Goal: Task Accomplishment & Management: Manage account settings

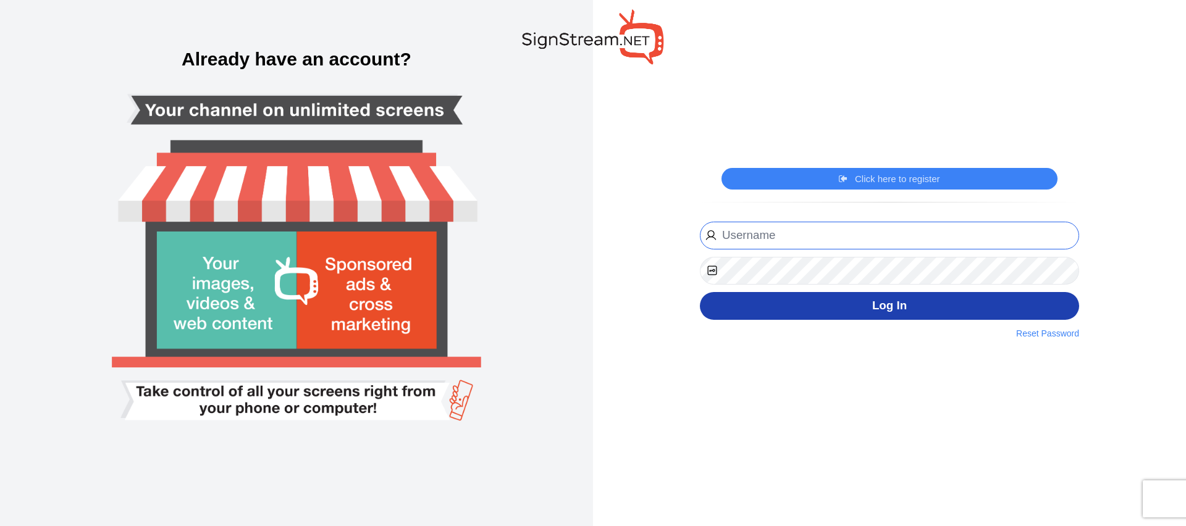
type input "[EMAIL_ADDRESS][DOMAIN_NAME]"
click at [854, 304] on button "Log In" at bounding box center [889, 306] width 379 height 28
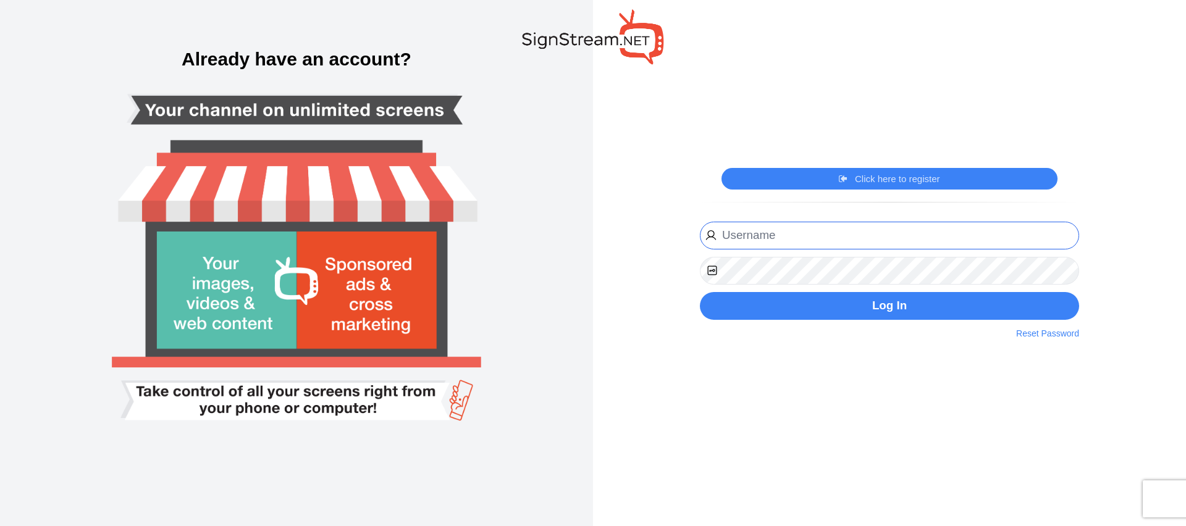
type input "[EMAIL_ADDRESS][DOMAIN_NAME]"
click at [645, 253] on div "Click here to register Click here to login ngosen@gwinnettchamber.org Website U…" at bounding box center [889, 263] width 593 height 526
click at [700, 292] on button "Log In" at bounding box center [889, 306] width 379 height 28
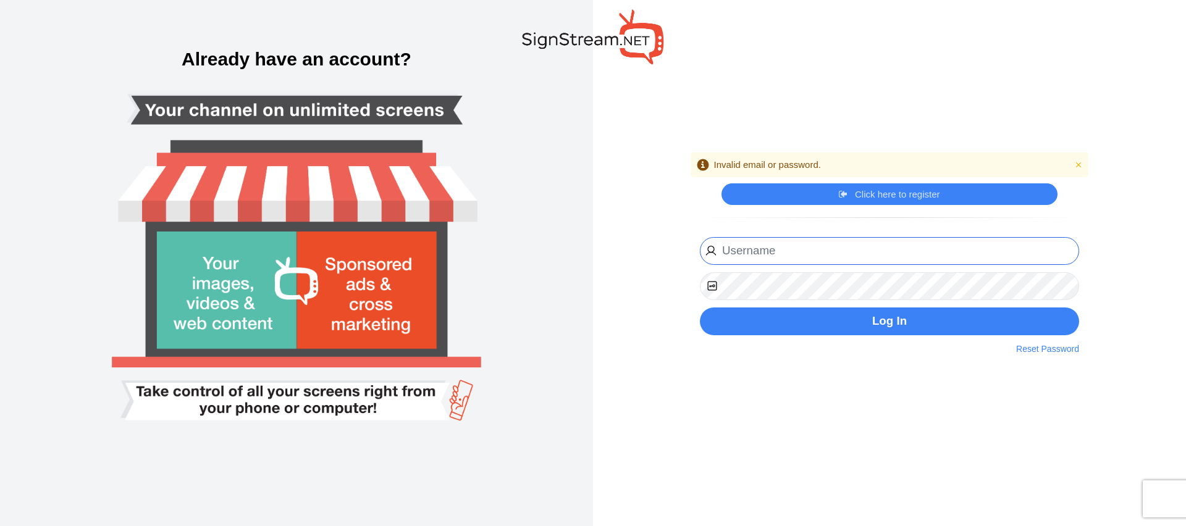
type input "[EMAIL_ADDRESS][DOMAIN_NAME]"
click at [1065, 284] on keeper-lock "Open Keeper Popup" at bounding box center [1065, 286] width 15 height 15
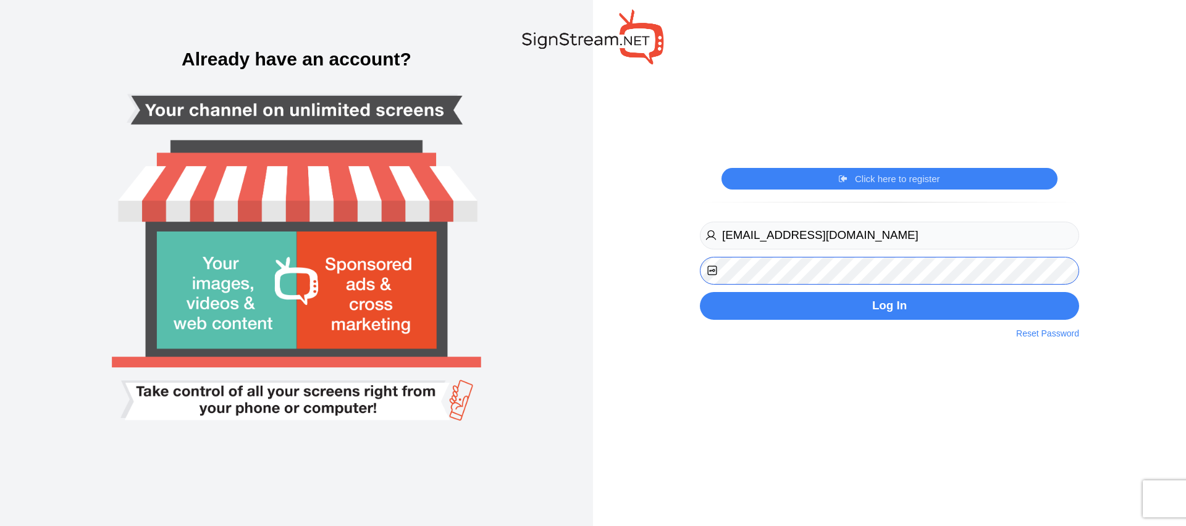
click at [534, 254] on div "Create your free Account Already have an account? Alert Invalid email or passwo…" at bounding box center [593, 263] width 1186 height 526
click at [700, 292] on button "Log In" at bounding box center [889, 306] width 379 height 28
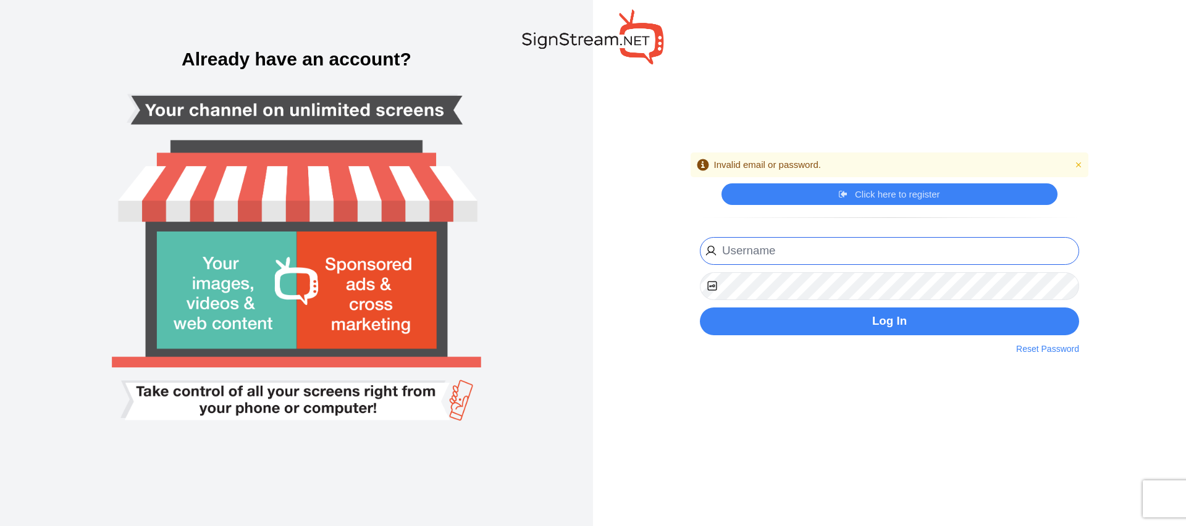
type input "[EMAIL_ADDRESS][DOMAIN_NAME]"
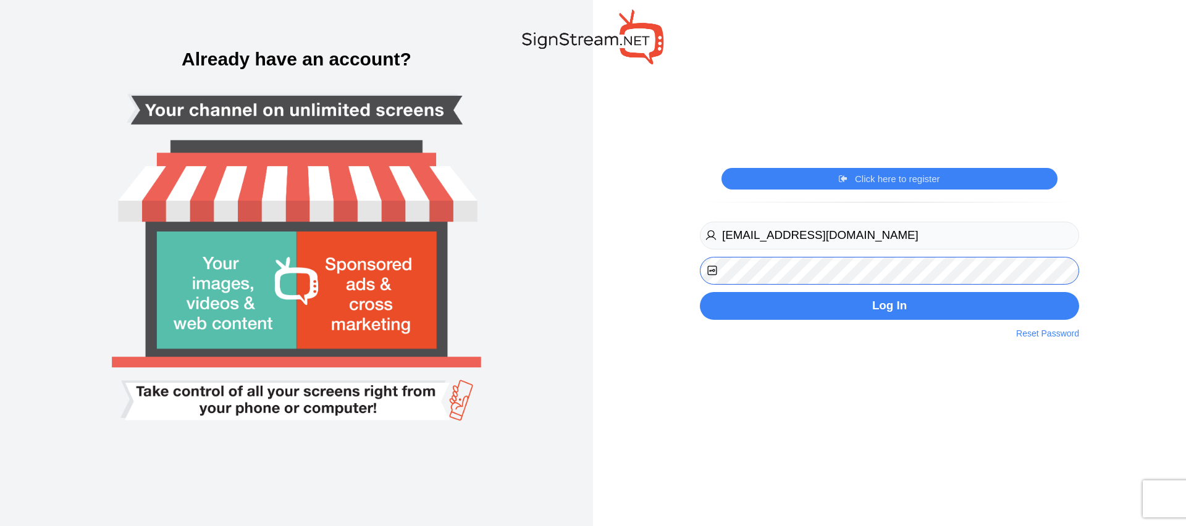
click at [497, 257] on div "Create your free Account Already have an account? Alert Invalid email or passwo…" at bounding box center [593, 263] width 1186 height 526
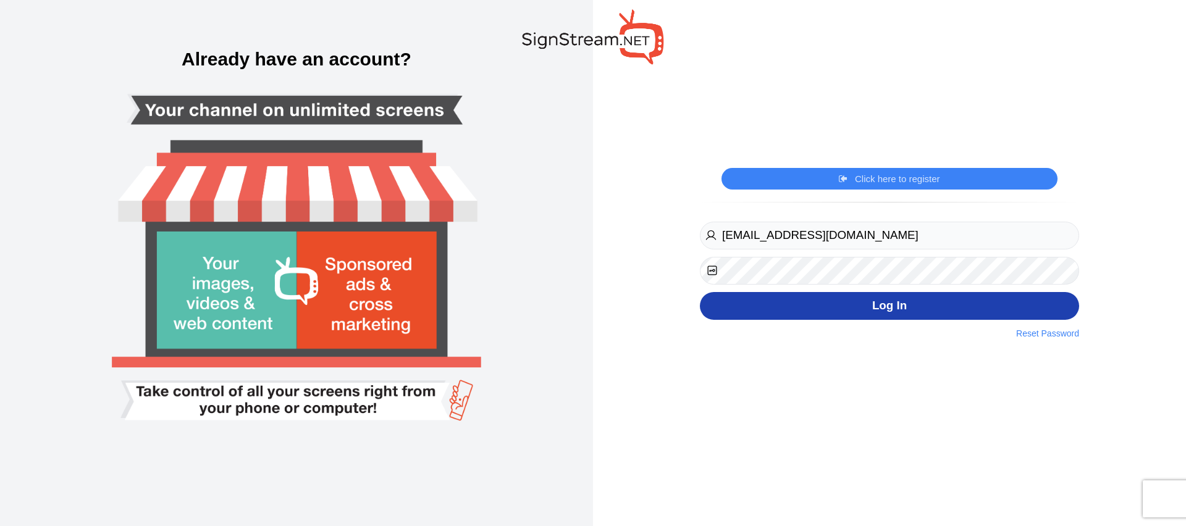
click at [730, 313] on button "Log In" at bounding box center [889, 306] width 379 height 28
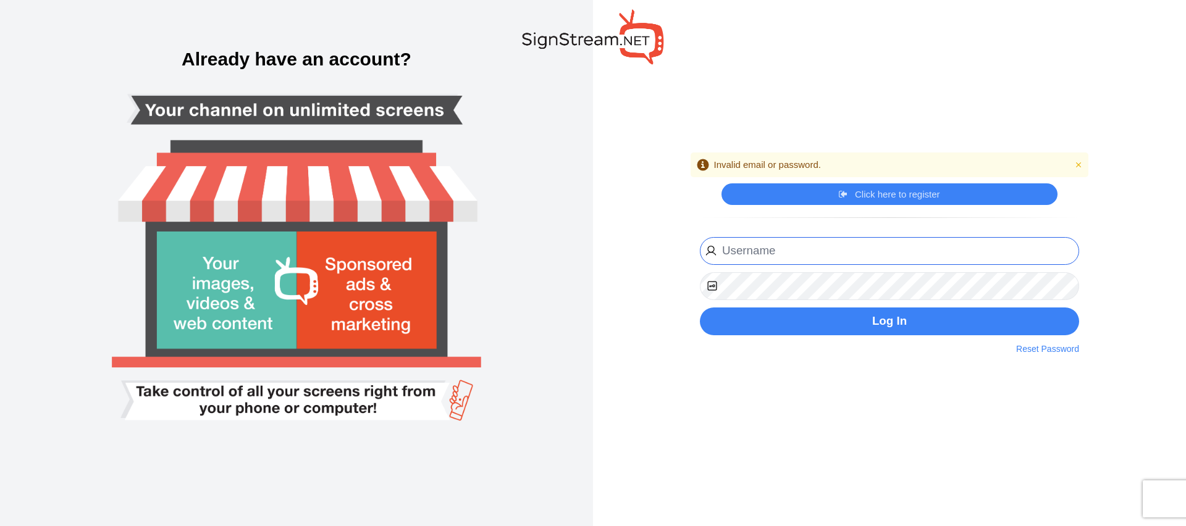
type input "[EMAIL_ADDRESS][DOMAIN_NAME]"
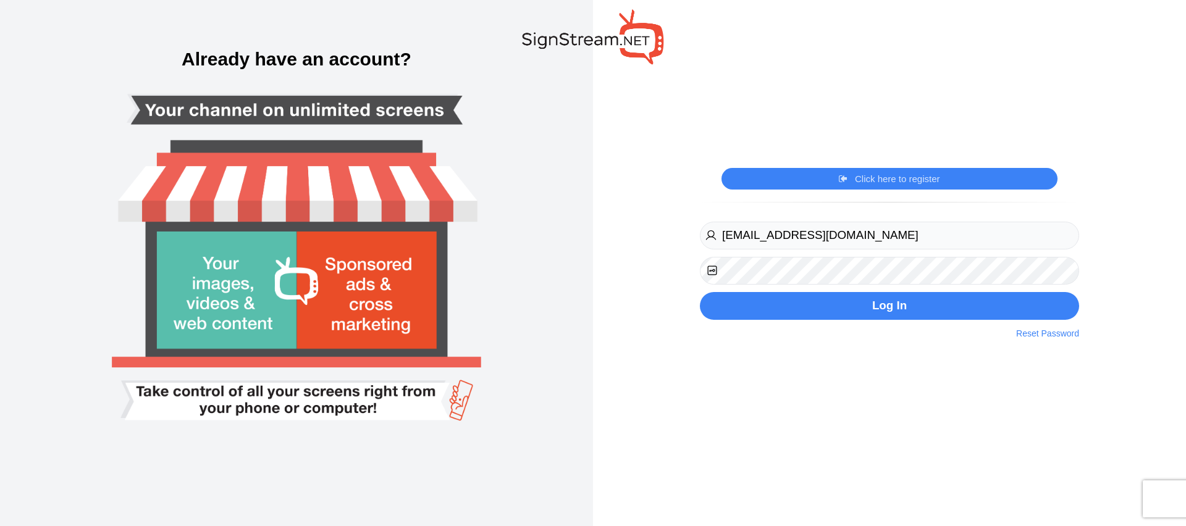
click at [825, 327] on div "ngosen@gwinnettchamber.org Website URL Phone Register Now By clicking on the re…" at bounding box center [889, 280] width 398 height 122
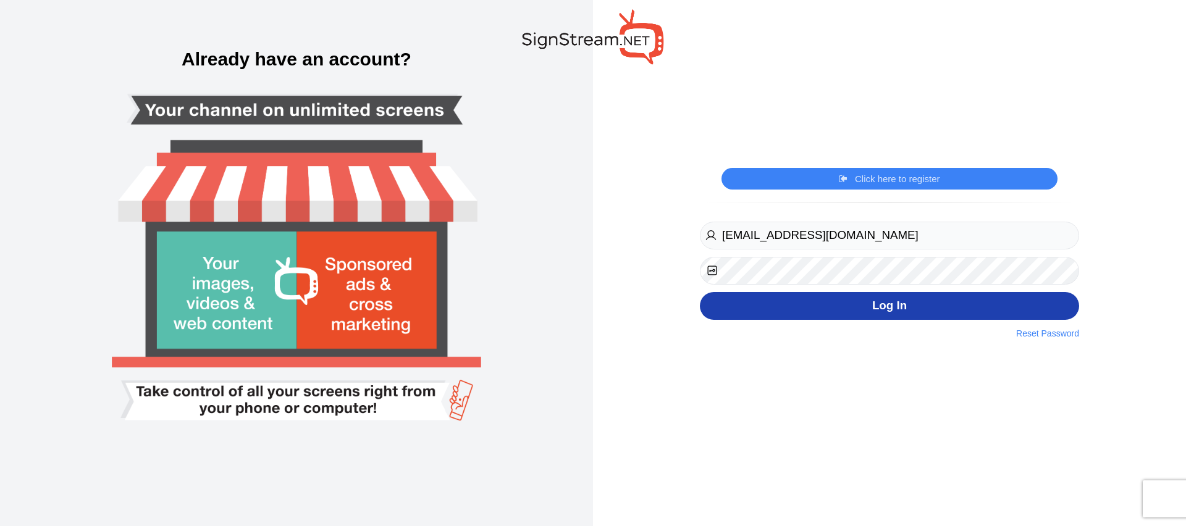
click at [813, 300] on button "Log In" at bounding box center [889, 306] width 379 height 28
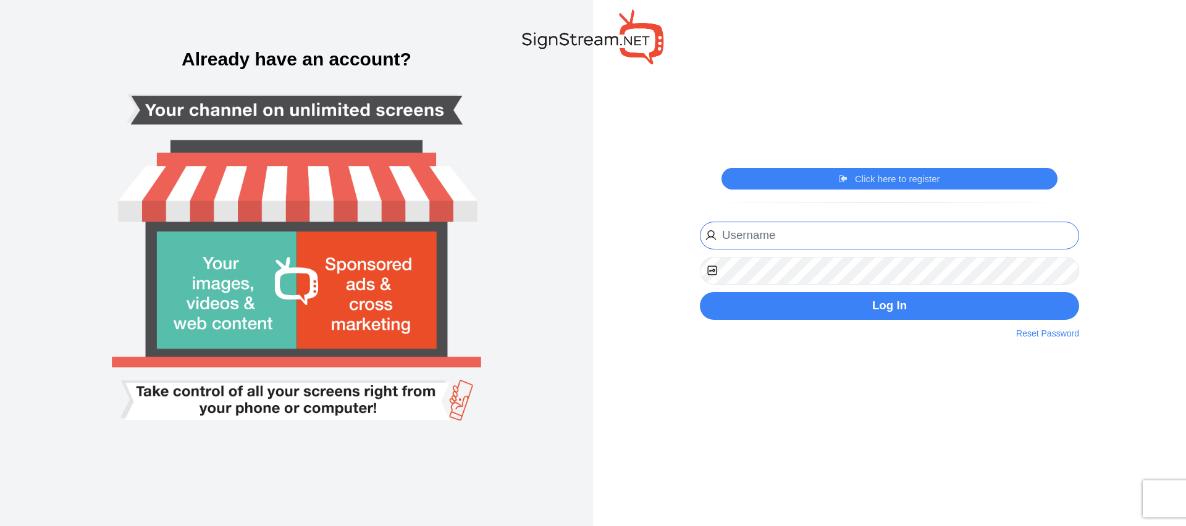
type input "[EMAIL_ADDRESS][DOMAIN_NAME]"
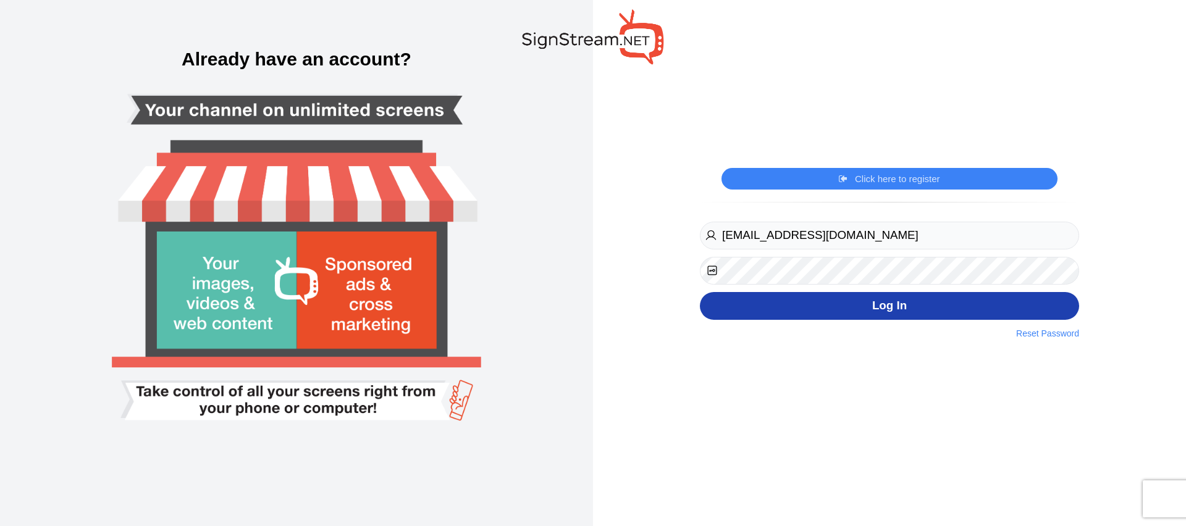
click at [911, 309] on button "Log In" at bounding box center [889, 306] width 379 height 28
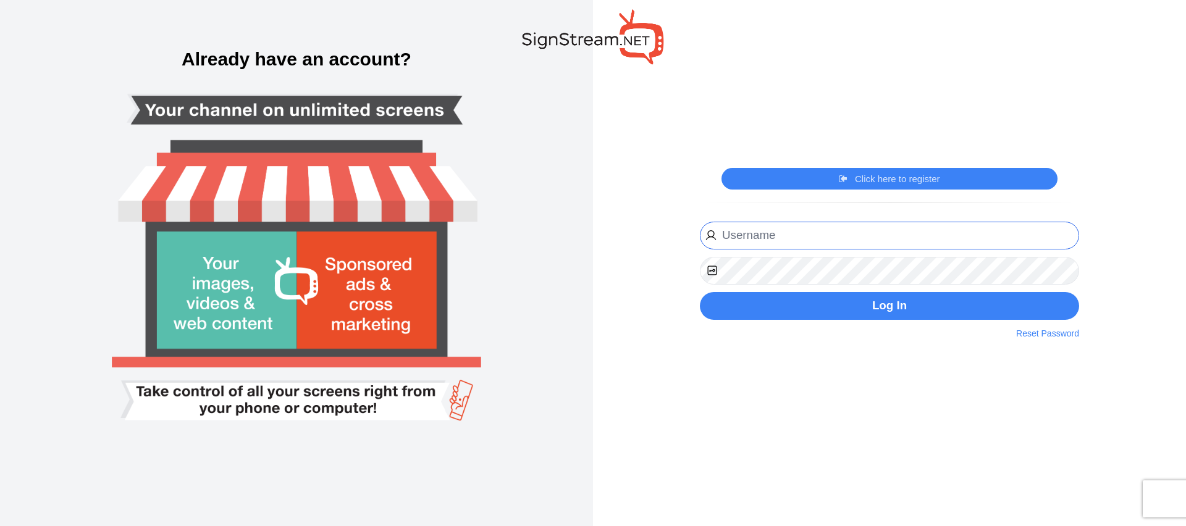
type input "[EMAIL_ADDRESS][DOMAIN_NAME]"
click at [646, 267] on div "Alert Invalid email or password. Close Click here to register Click here to log…" at bounding box center [889, 263] width 593 height 526
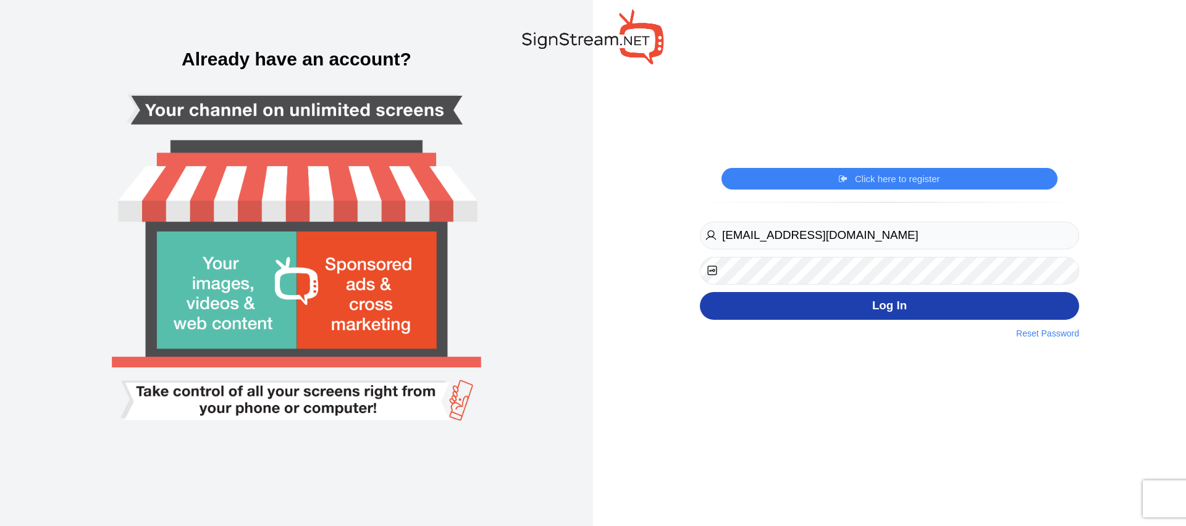
click at [707, 312] on button "Log In" at bounding box center [889, 306] width 379 height 28
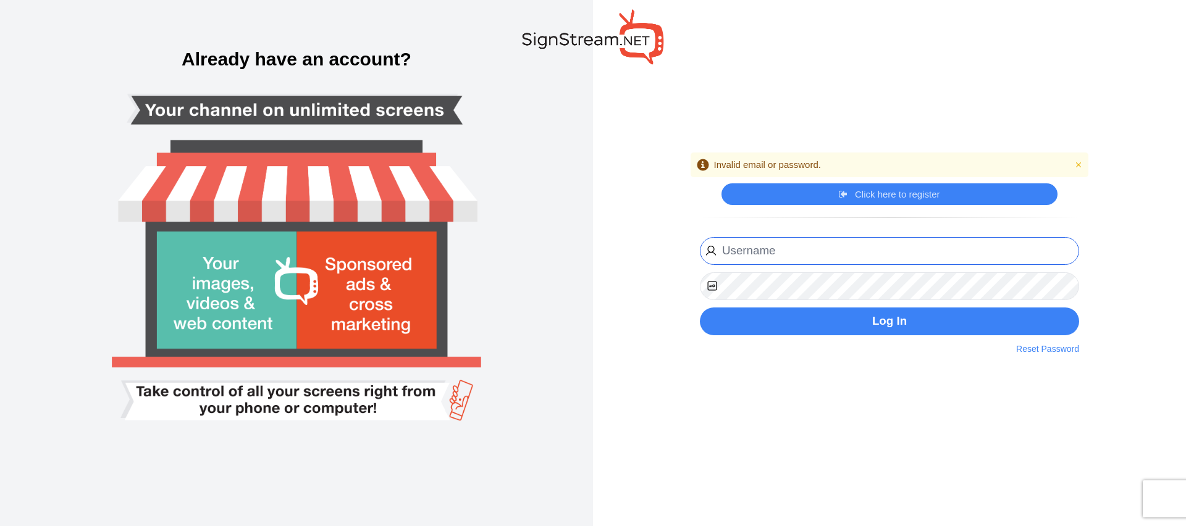
type input "[EMAIL_ADDRESS][DOMAIN_NAME]"
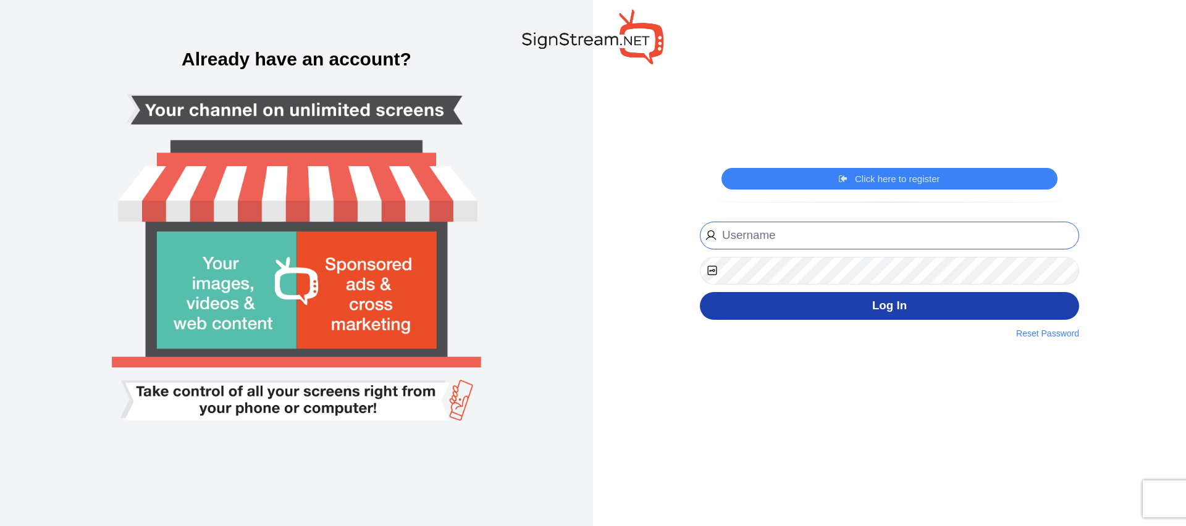
type input "[EMAIL_ADDRESS][DOMAIN_NAME]"
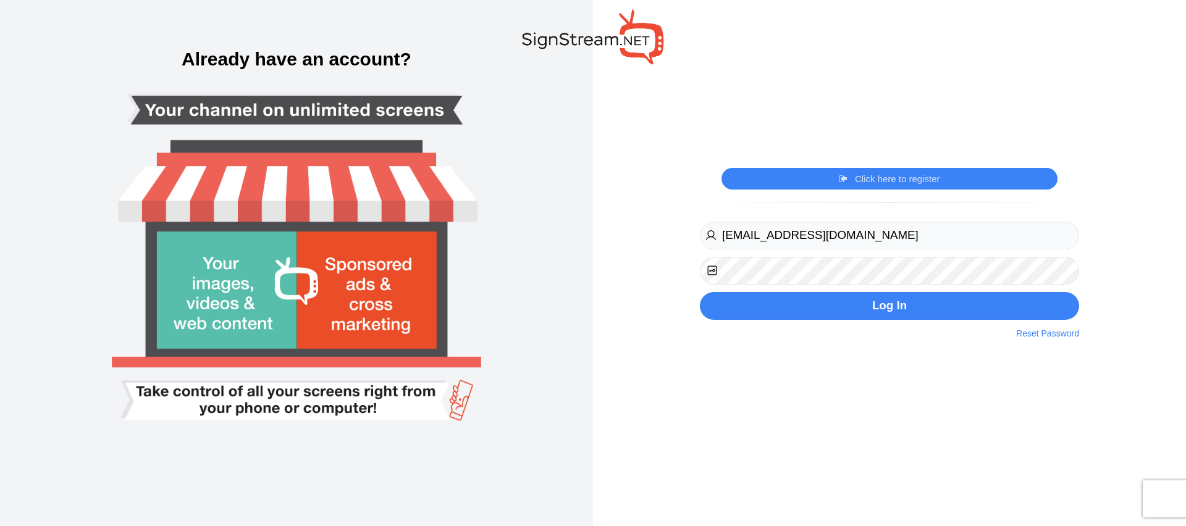
click at [711, 270] on icon at bounding box center [712, 270] width 12 height 12
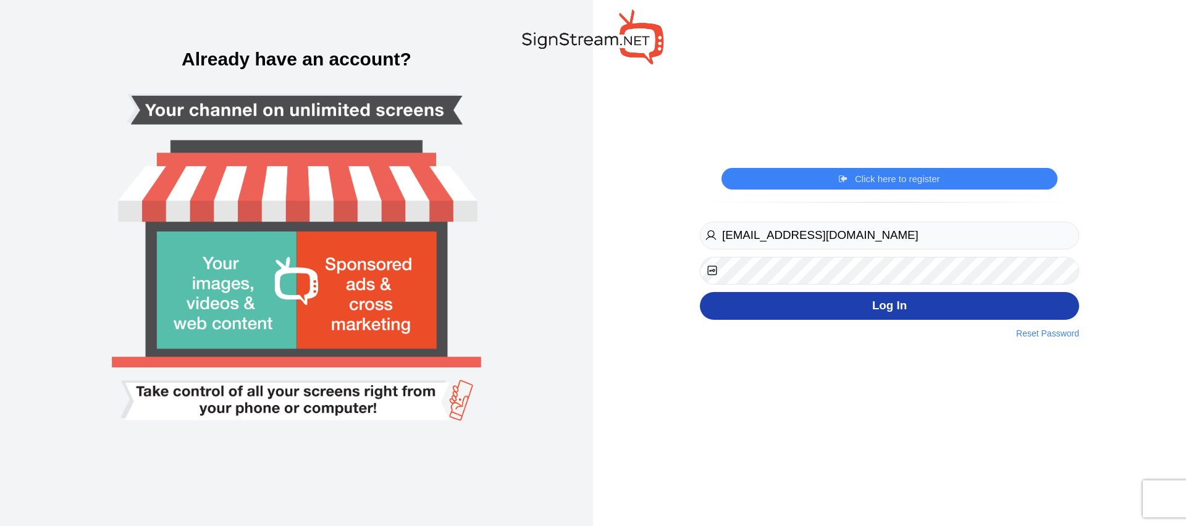
click at [909, 309] on button "Log In" at bounding box center [889, 306] width 379 height 28
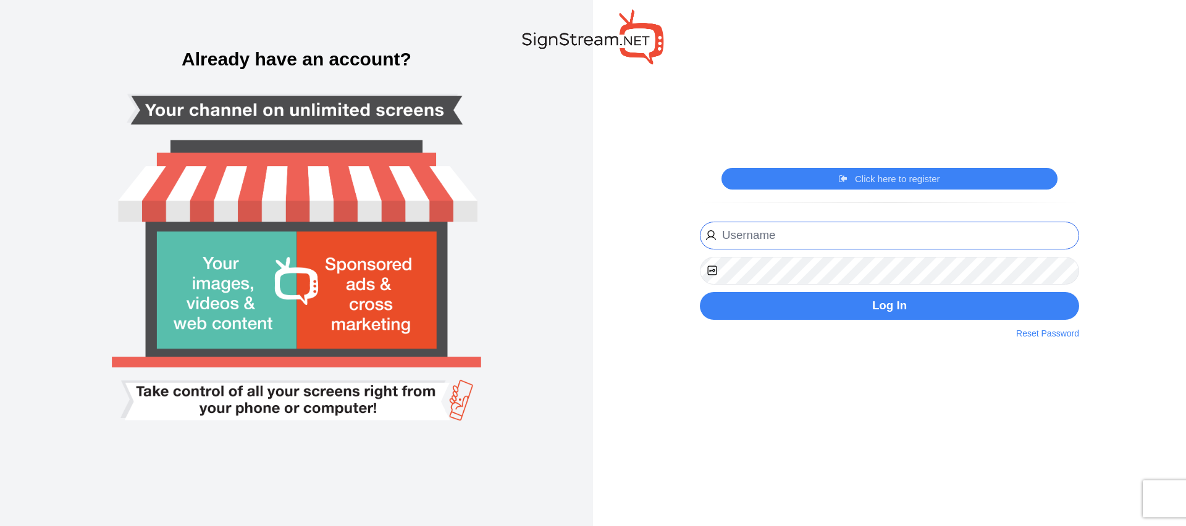
type input "[EMAIL_ADDRESS][DOMAIN_NAME]"
click at [317, 148] on img at bounding box center [296, 263] width 455 height 506
type input "ngosen@gwinnettchamber.org"
click at [1038, 333] on link "Reset Password" at bounding box center [1047, 333] width 63 height 13
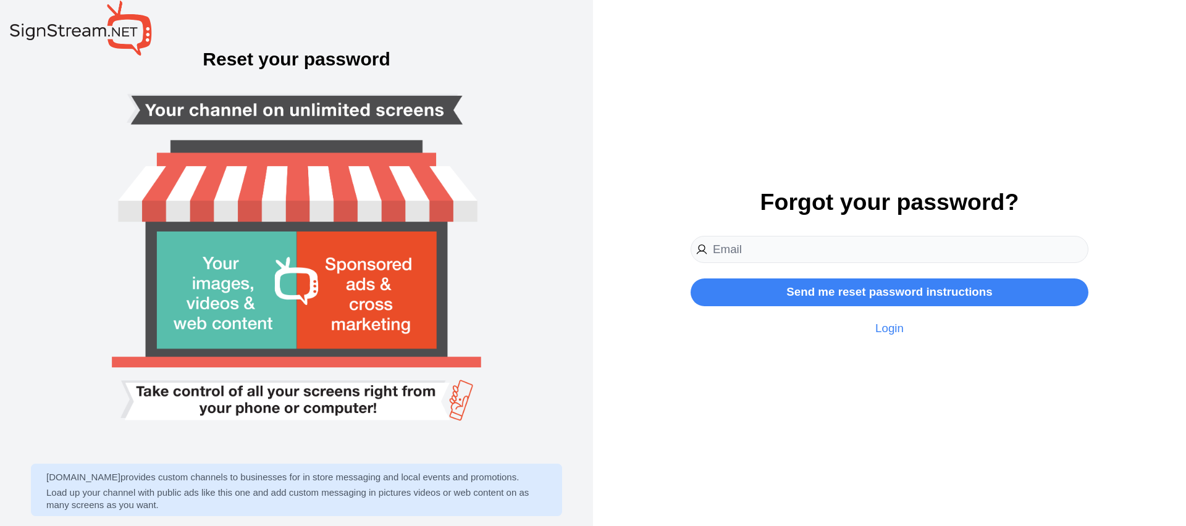
click at [786, 263] on div "Send me reset password instructions Login" at bounding box center [889, 286] width 398 height 100
type input "[EMAIL_ADDRESS][DOMAIN_NAME]"
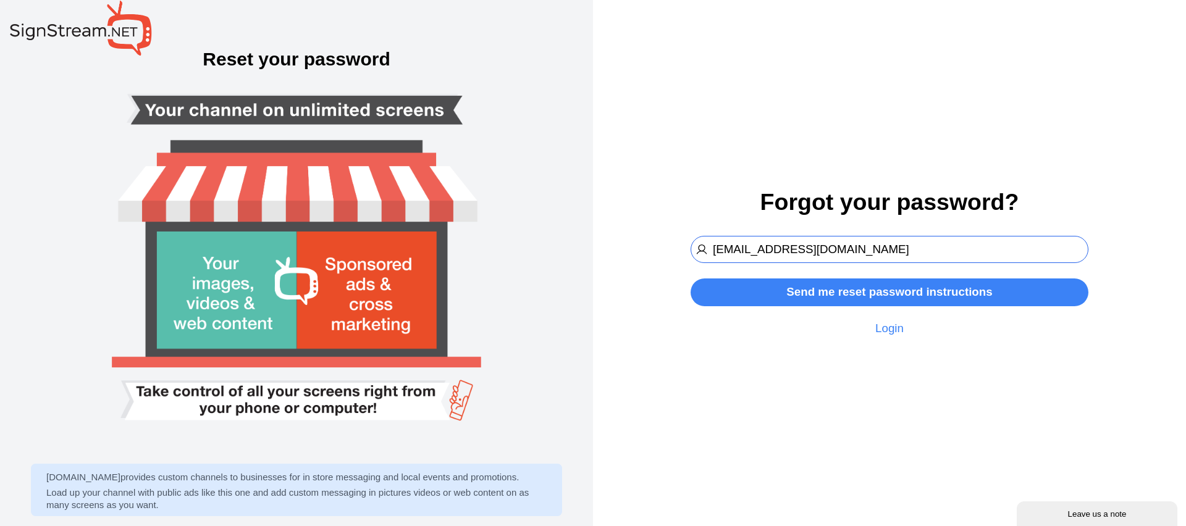
click at [784, 257] on input "[EMAIL_ADDRESS][DOMAIN_NAME]" at bounding box center [889, 250] width 398 height 28
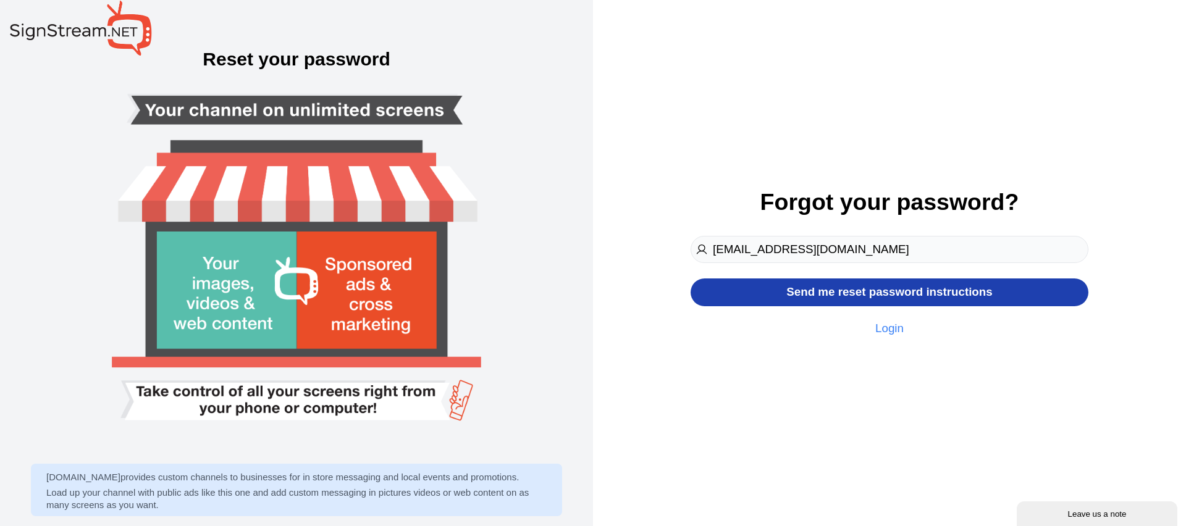
click at [903, 289] on button "Send me reset password instructions" at bounding box center [889, 293] width 398 height 28
